Goal: Task Accomplishment & Management: Use online tool/utility

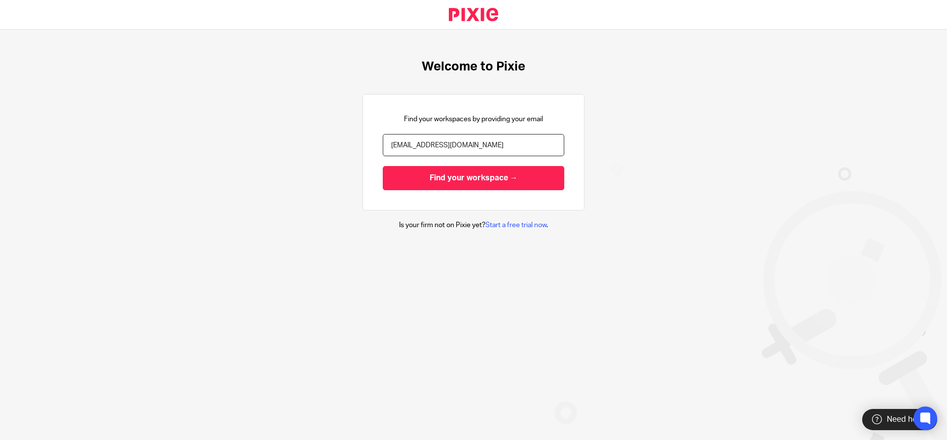
type input "[EMAIL_ADDRESS][DOMAIN_NAME]"
click at [383, 166] on input "Find your workspace →" at bounding box center [474, 178] width 182 height 24
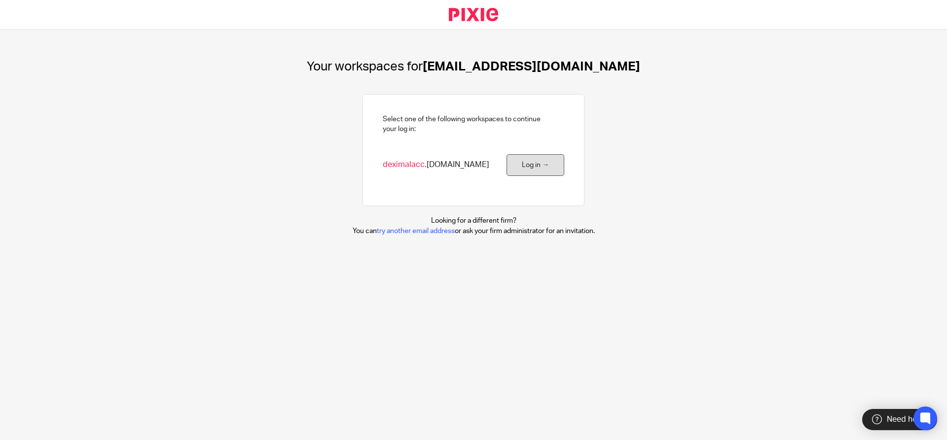
click at [529, 165] on link "Log in →" at bounding box center [536, 165] width 58 height 22
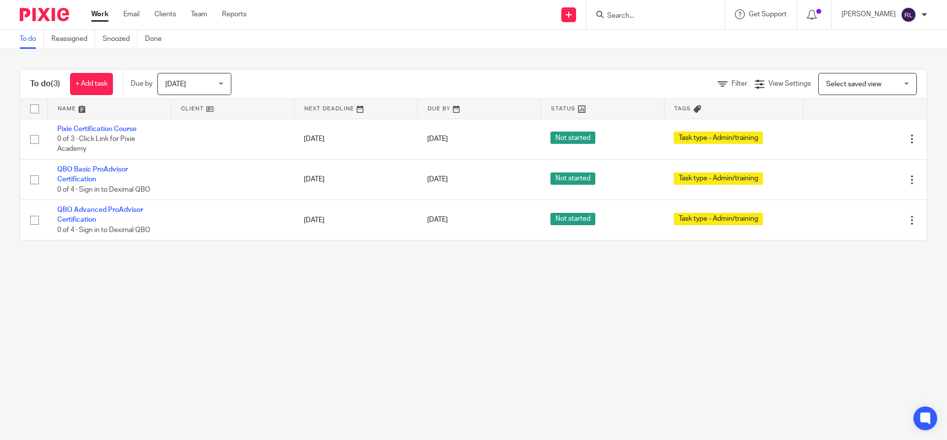
click at [210, 88] on span "Today" at bounding box center [191, 83] width 52 height 21
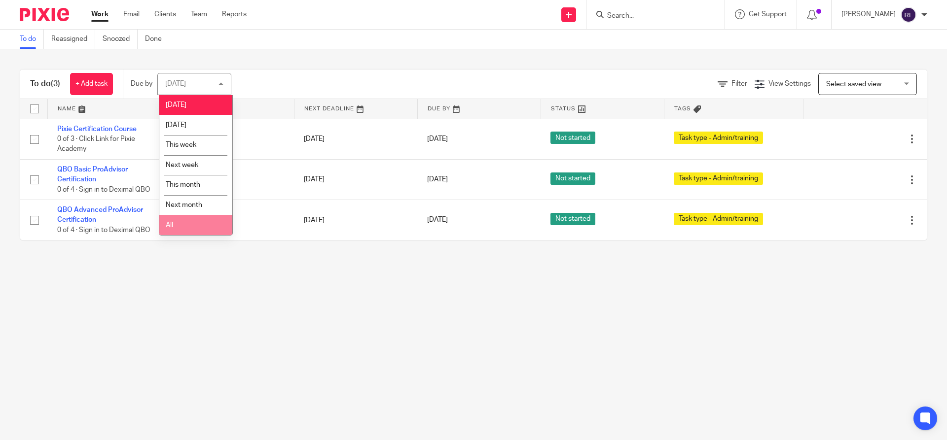
click at [183, 224] on li "All" at bounding box center [195, 225] width 73 height 20
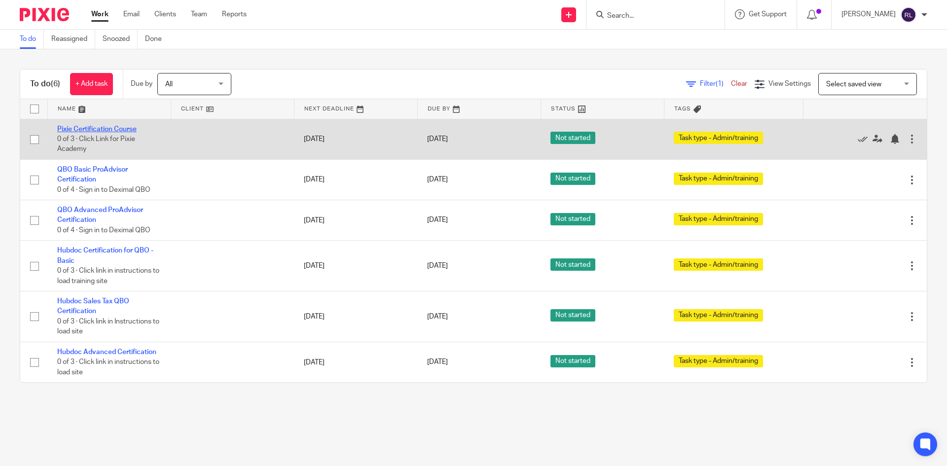
click at [107, 130] on link "Pixie Certification Course" at bounding box center [96, 129] width 79 height 7
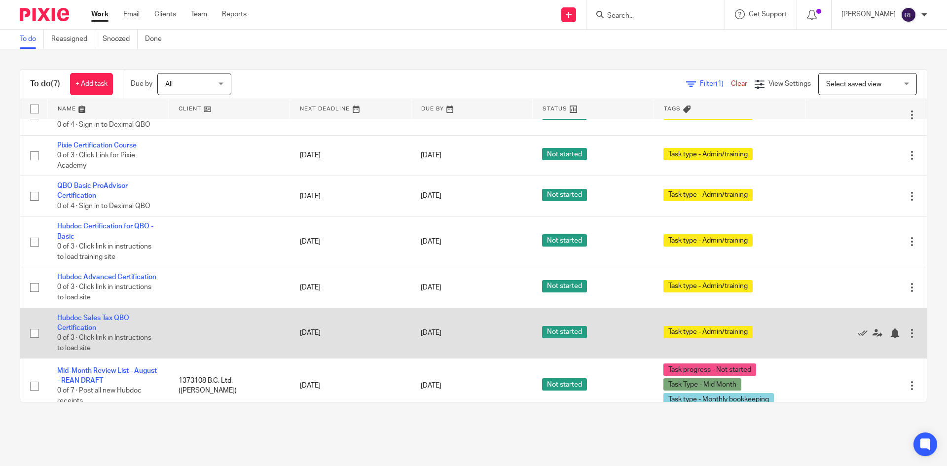
scroll to position [45, 0]
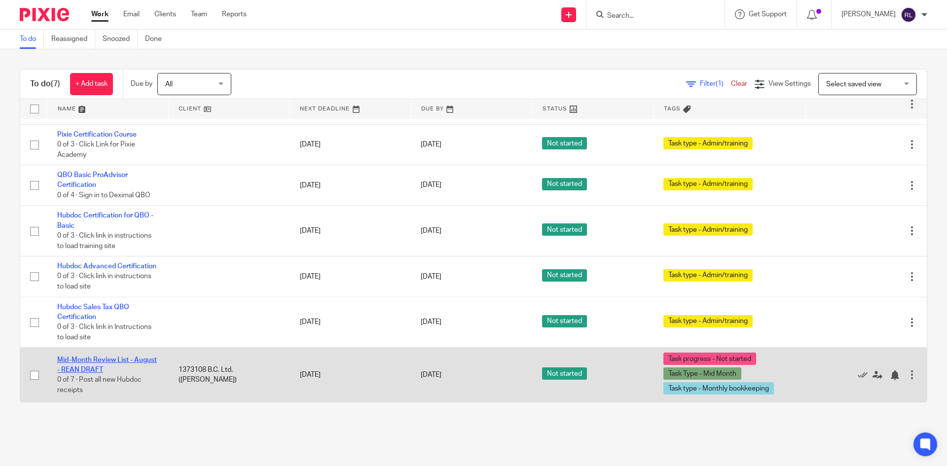
click at [93, 366] on link "Mid-Month Review List - August - REAN DRAFT" at bounding box center [107, 365] width 100 height 17
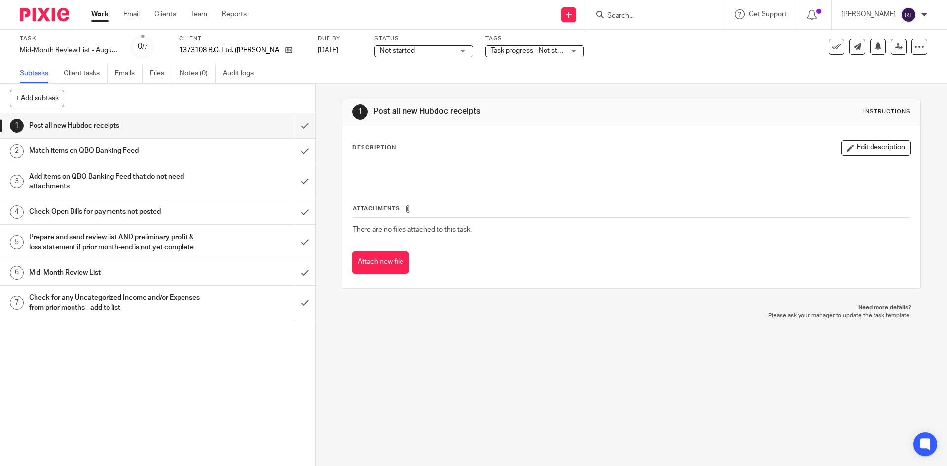
click at [931, 189] on div "1 Post all new Hubdoc receipts Instructions Description Edit description Attach…" at bounding box center [631, 275] width 631 height 382
click at [523, 14] on span "Start timer" at bounding box center [527, 14] width 34 height 10
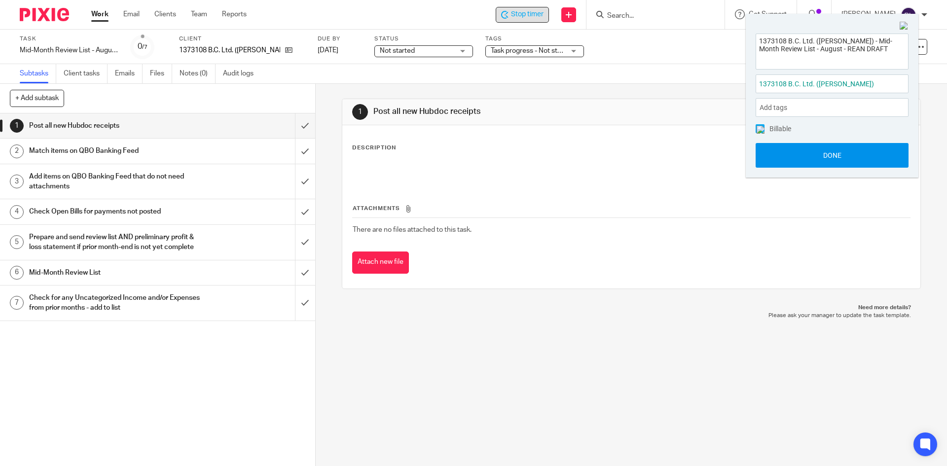
click at [845, 156] on button "Done" at bounding box center [832, 155] width 153 height 25
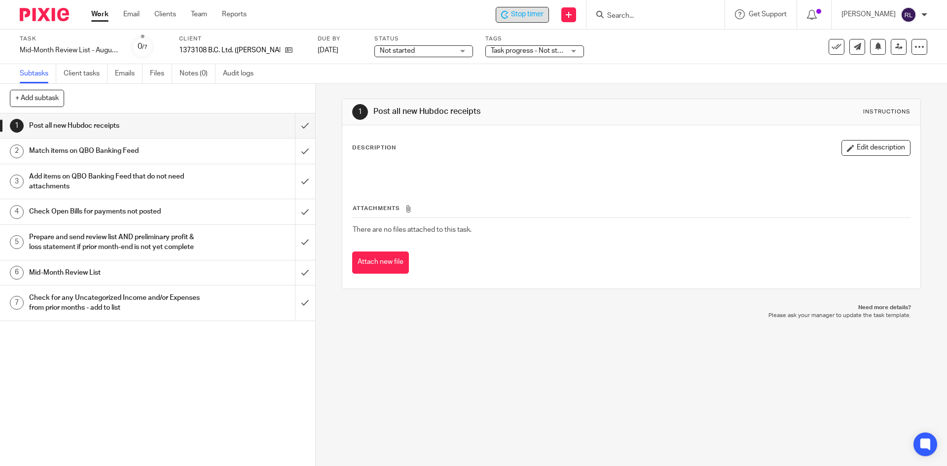
click at [101, 10] on link "Work" at bounding box center [99, 14] width 17 height 10
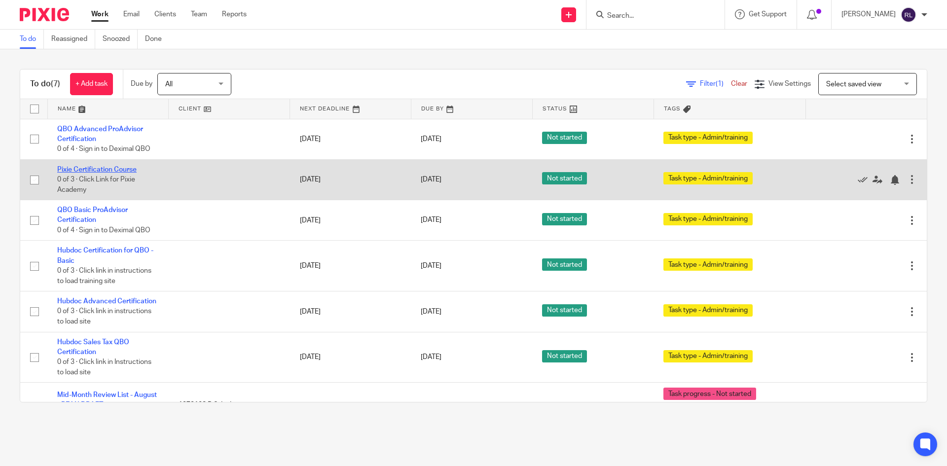
click at [85, 169] on link "Pixie Certification Course" at bounding box center [96, 169] width 79 height 7
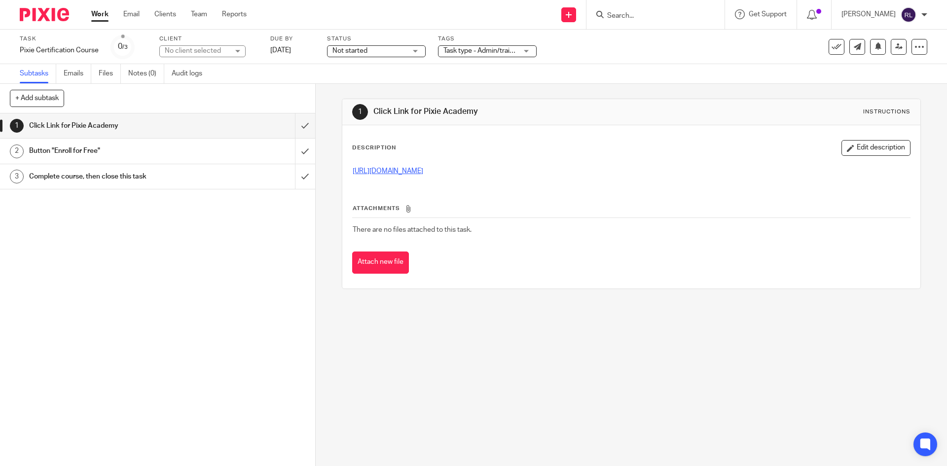
click at [423, 174] on link "[URL][DOMAIN_NAME]" at bounding box center [388, 171] width 71 height 7
